Goal: Task Accomplishment & Management: Manage account settings

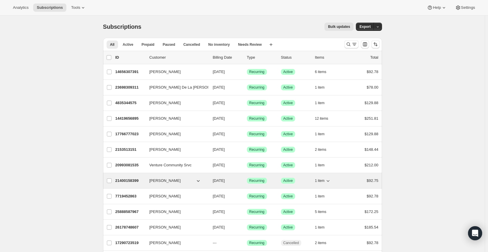
click at [121, 180] on p "21400158399" at bounding box center [129, 181] width 29 height 6
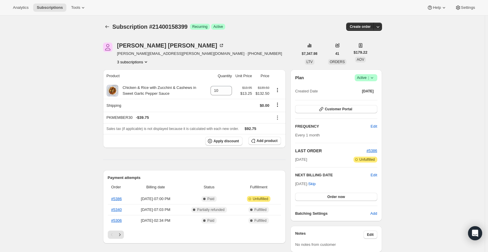
click at [374, 77] on icon at bounding box center [372, 78] width 6 height 6
click at [370, 89] on span "Pause subscription" at bounding box center [367, 89] width 32 height 4
